Goal: Task Accomplishment & Management: Manage account settings

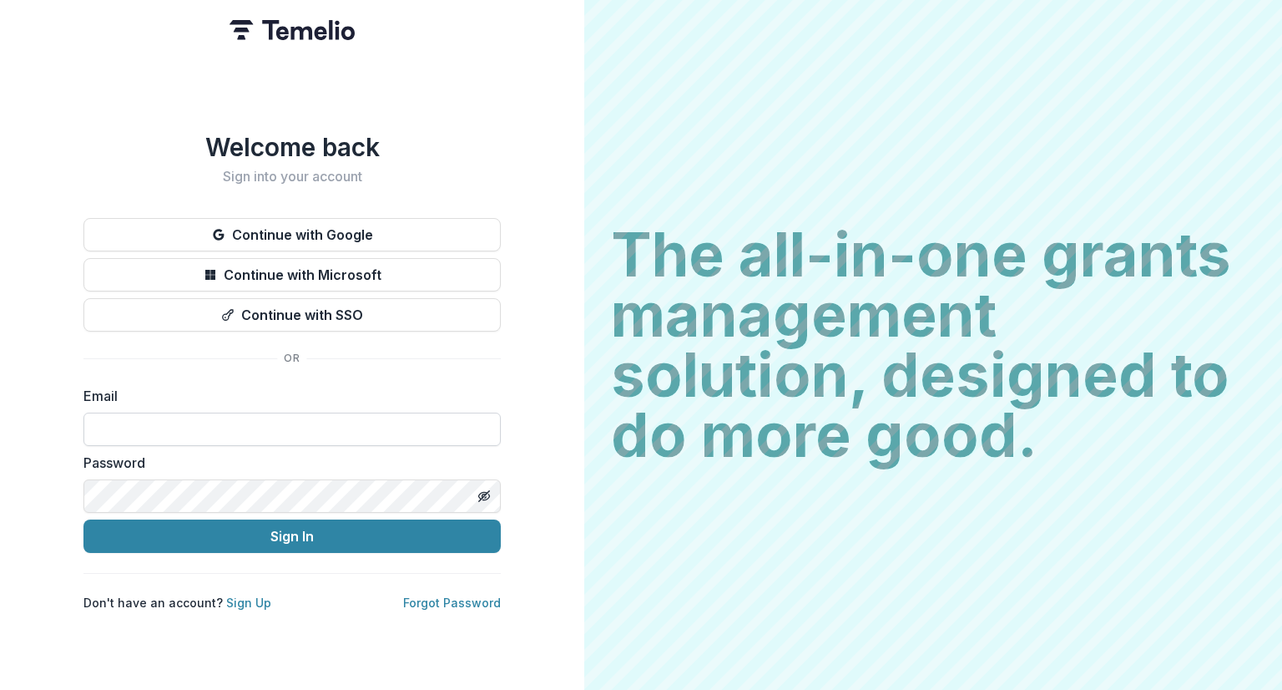
drag, startPoint x: 195, startPoint y: 410, endPoint x: 200, endPoint y: 435, distance: 25.7
click at [195, 412] on input at bounding box center [291, 428] width 417 height 33
type input "**********"
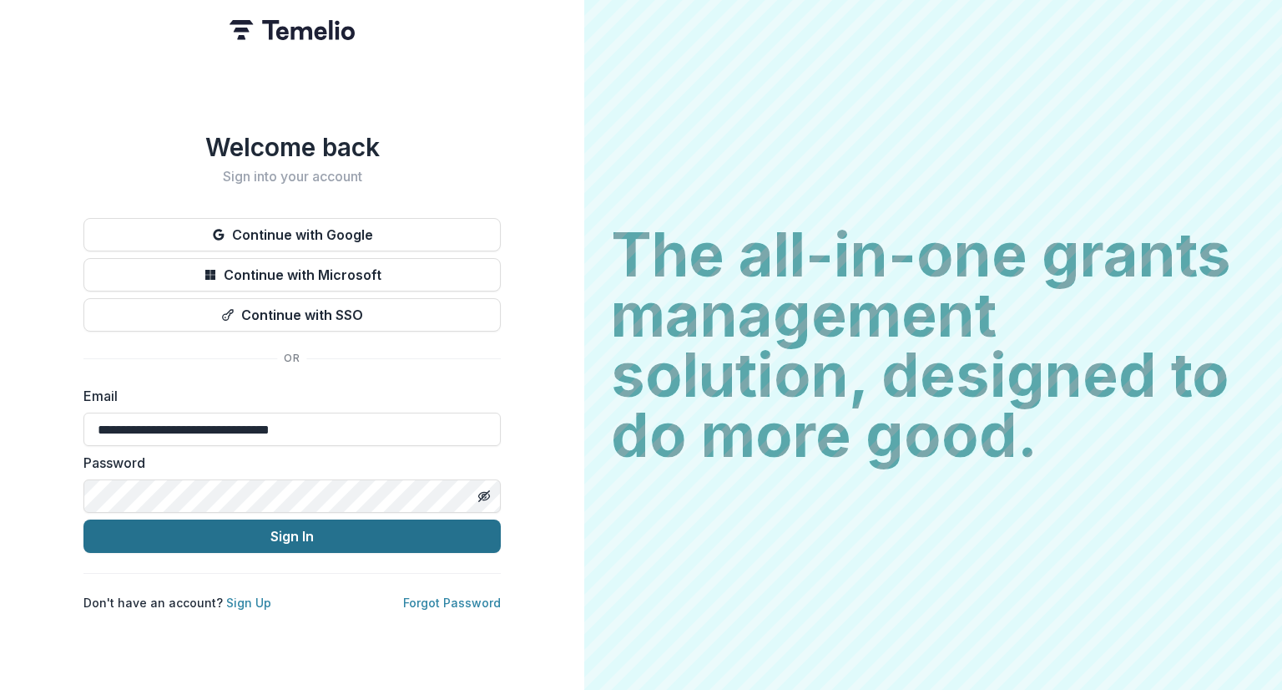
click at [214, 535] on button "Sign In" at bounding box center [291, 535] width 417 height 33
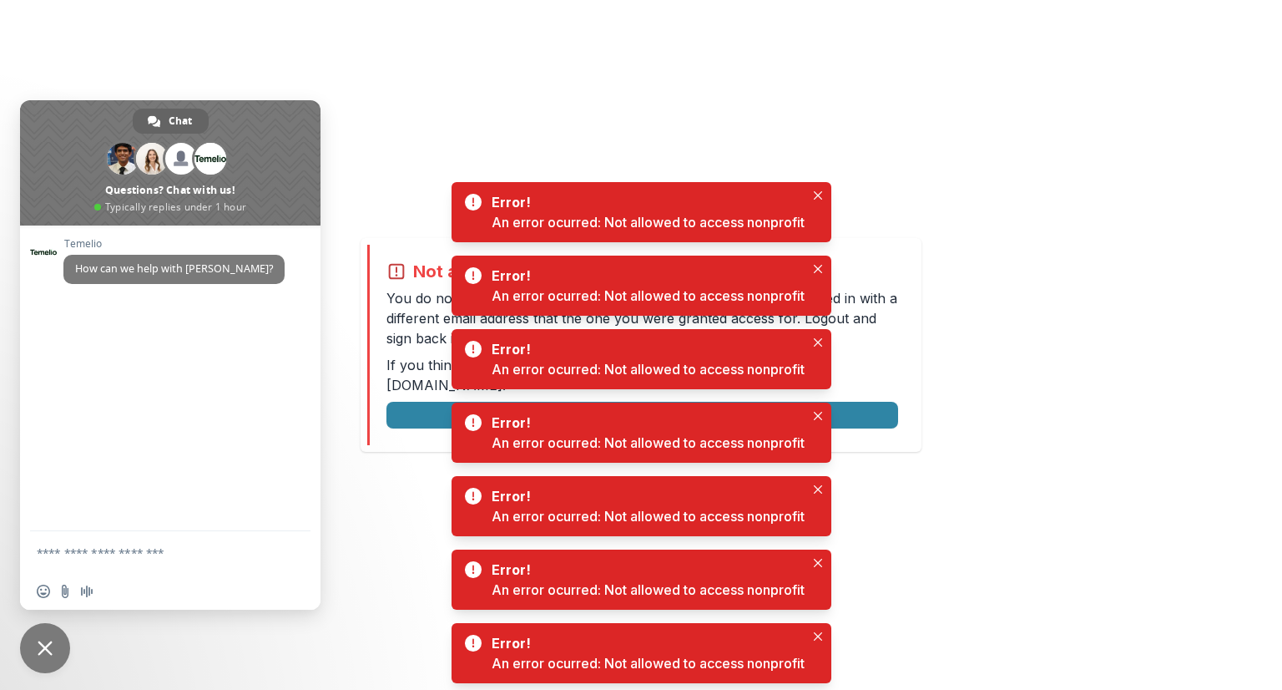
click at [48, 660] on span "Close chat" at bounding box center [45, 648] width 50 height 50
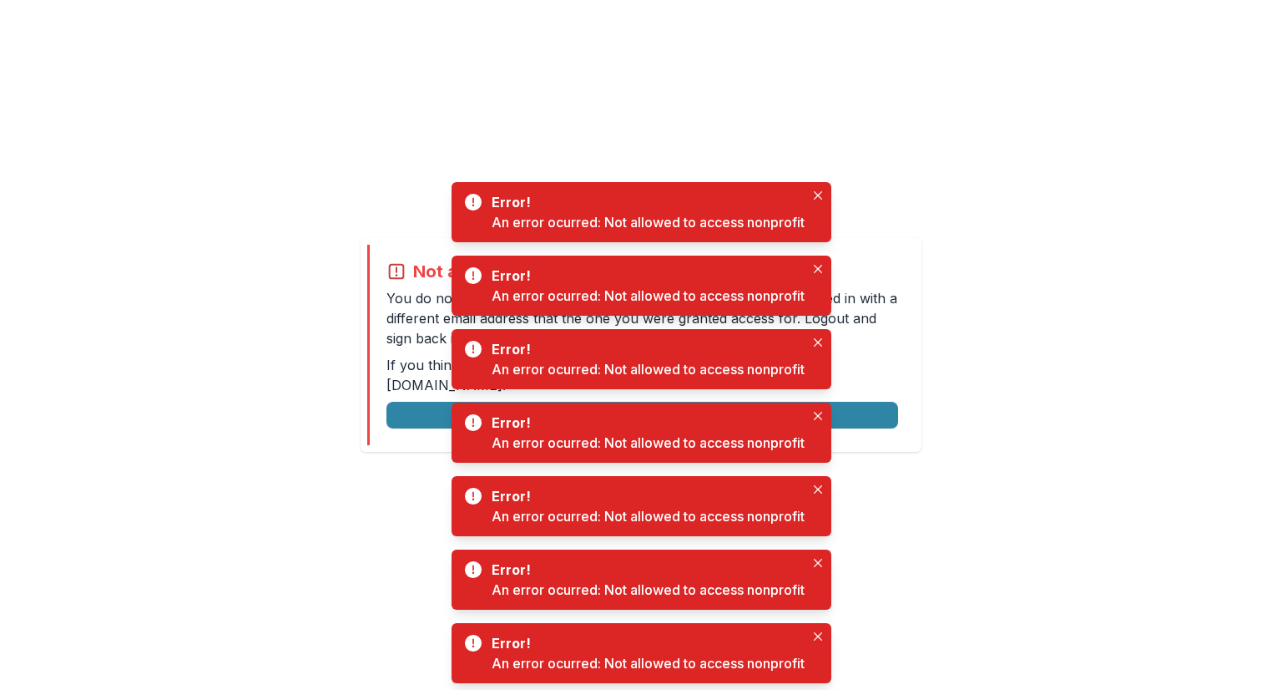
click at [454, 411] on div "Error! An error ocurred: Not allowed to access nonprofit" at bounding box center [642, 432] width 380 height 60
click at [415, 402] on button "Logout" at bounding box center [643, 415] width 512 height 27
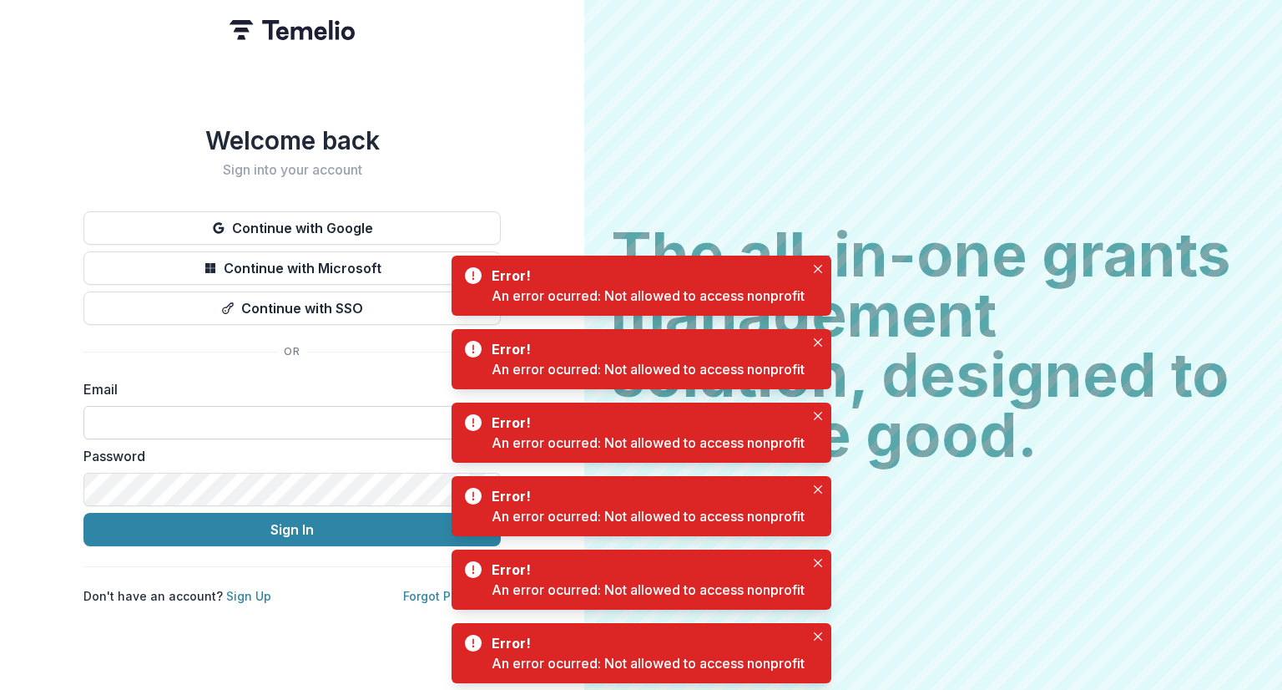
drag, startPoint x: 227, startPoint y: 422, endPoint x: 237, endPoint y: 435, distance: 16.7
click at [227, 422] on input at bounding box center [291, 422] width 417 height 33
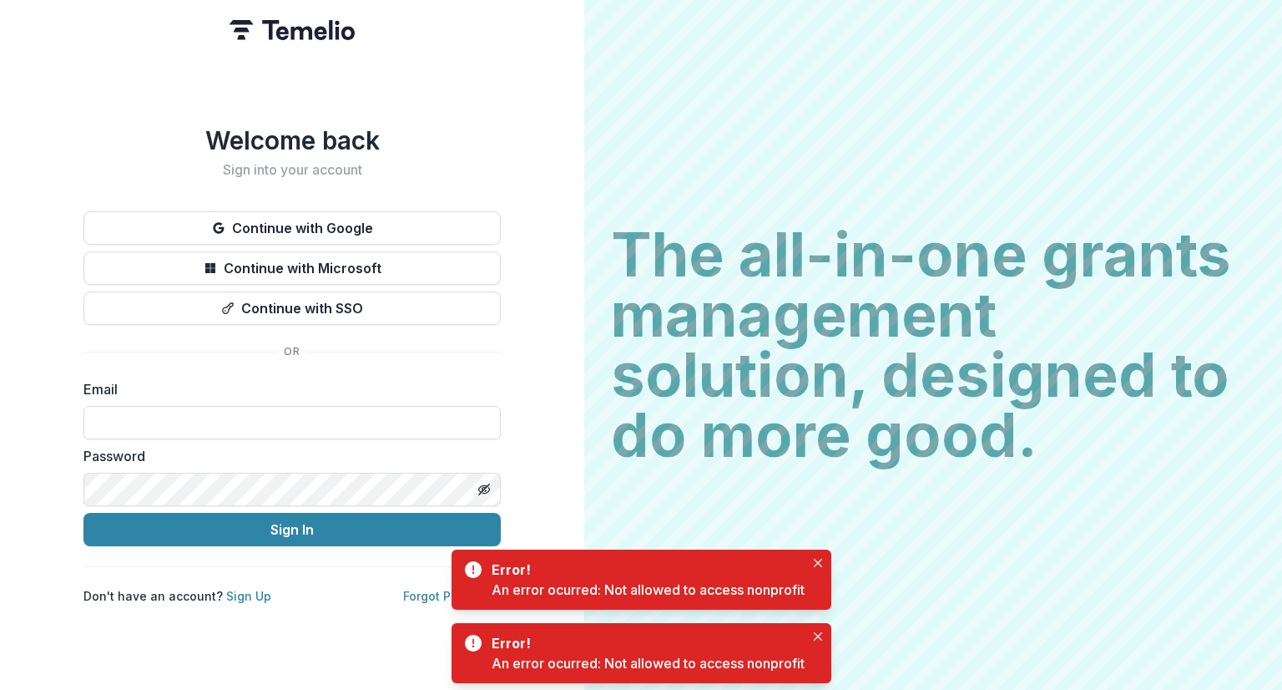
type input "**********"
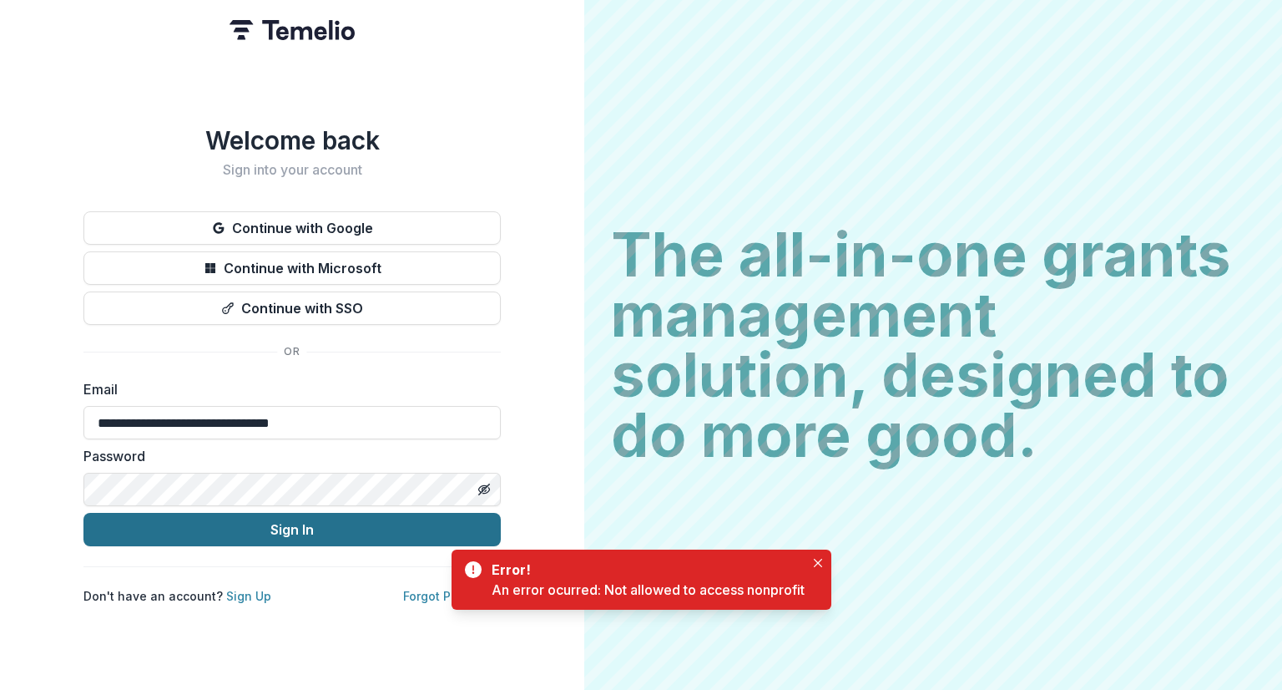
click at [291, 528] on button "Sign In" at bounding box center [291, 529] width 417 height 33
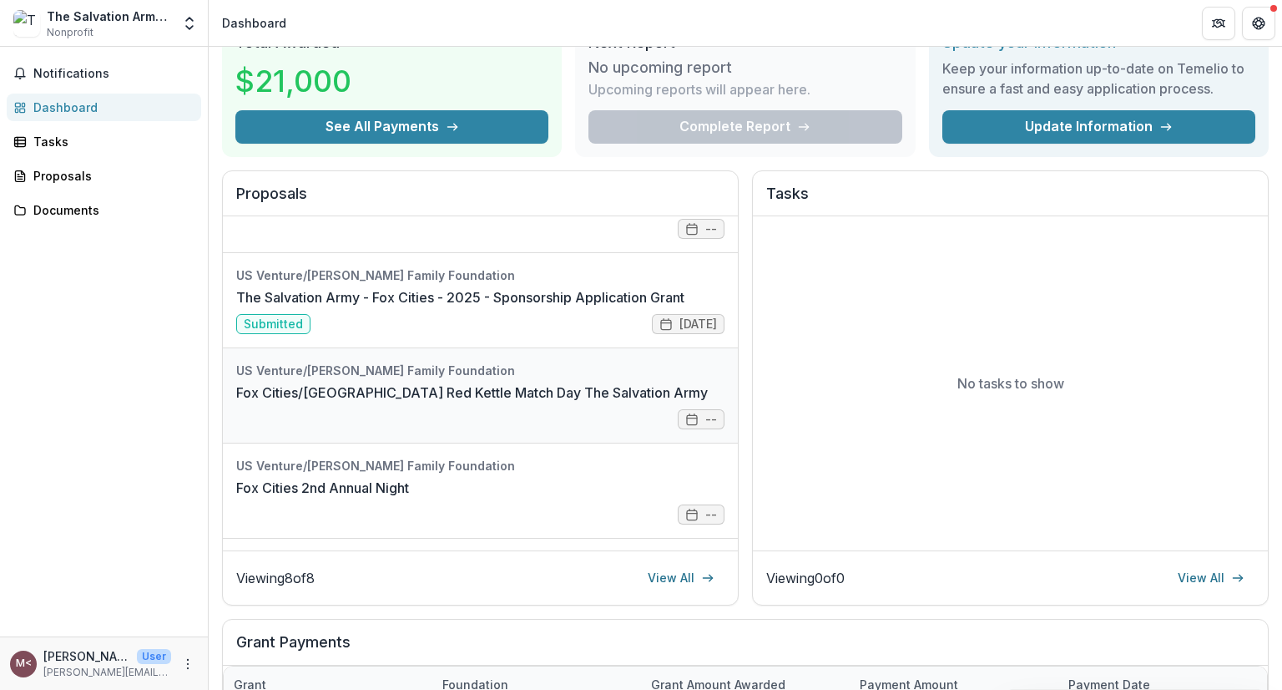
scroll to position [342, 0]
click at [381, 289] on link "The Salvation Army - Fox Cities - 2025 - Sponsorship Application Grant" at bounding box center [460, 299] width 448 height 20
